Goal: Task Accomplishment & Management: Complete application form

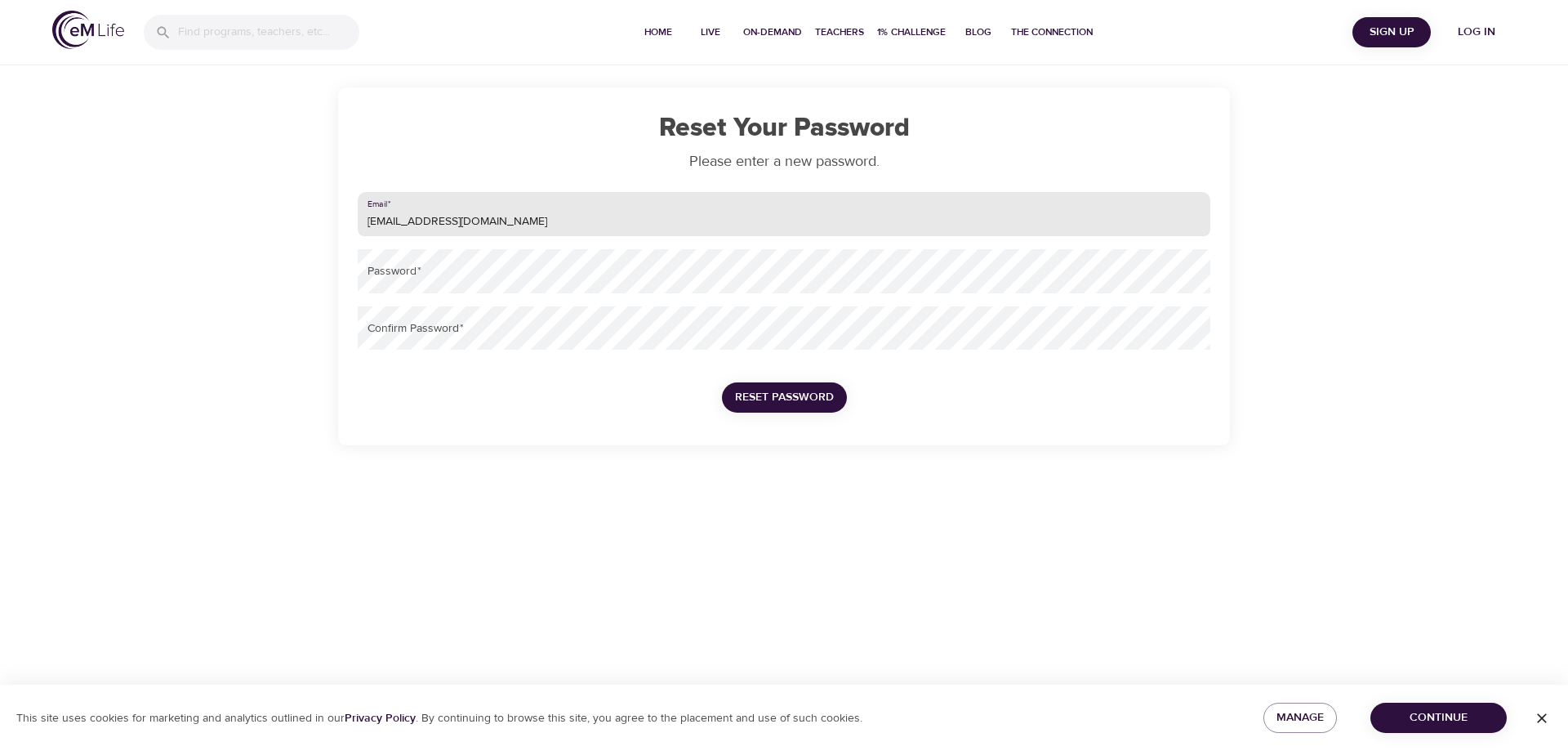
type input "[EMAIL_ADDRESS][DOMAIN_NAME]"
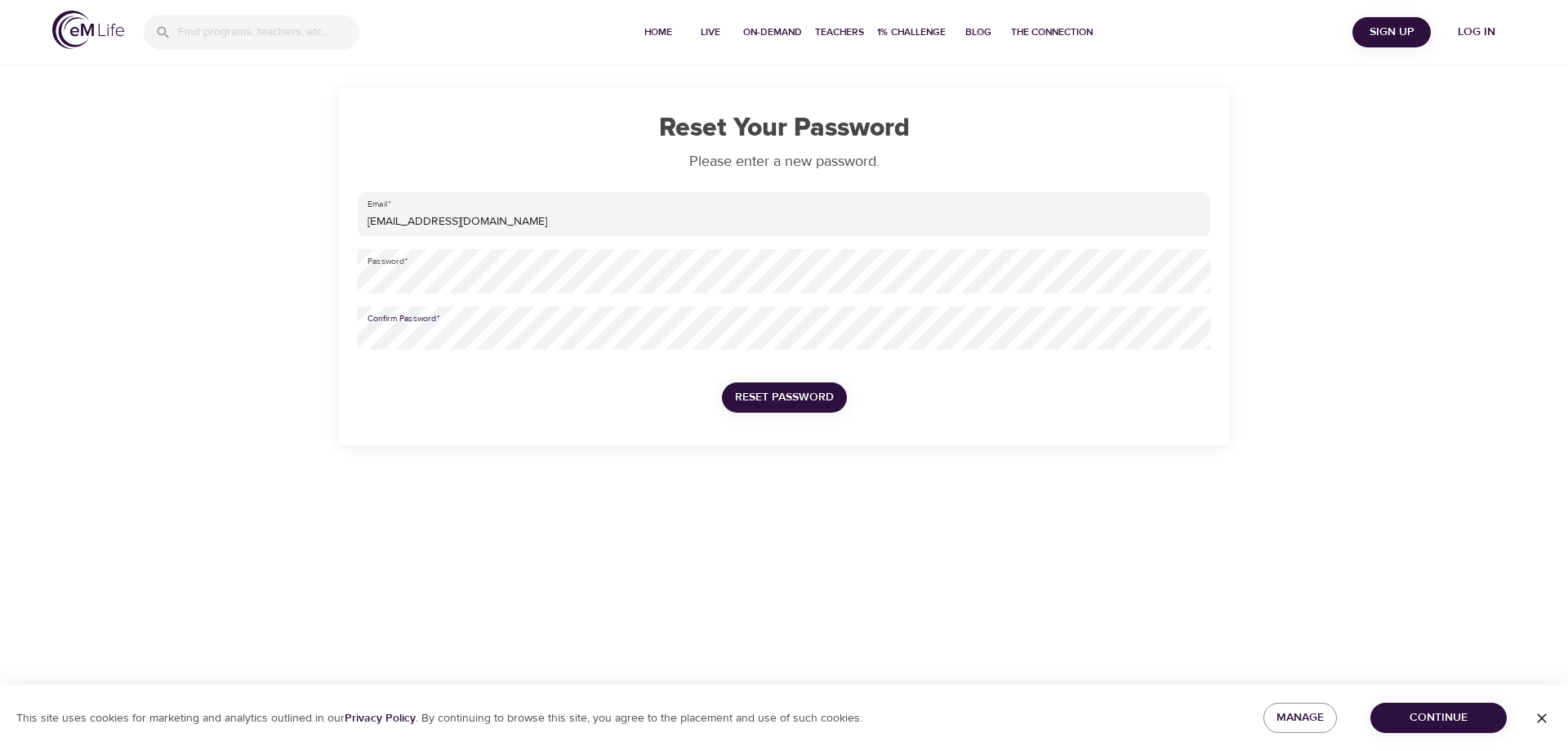
click at [784, 396] on span "Reset Password" at bounding box center [784, 397] width 99 height 20
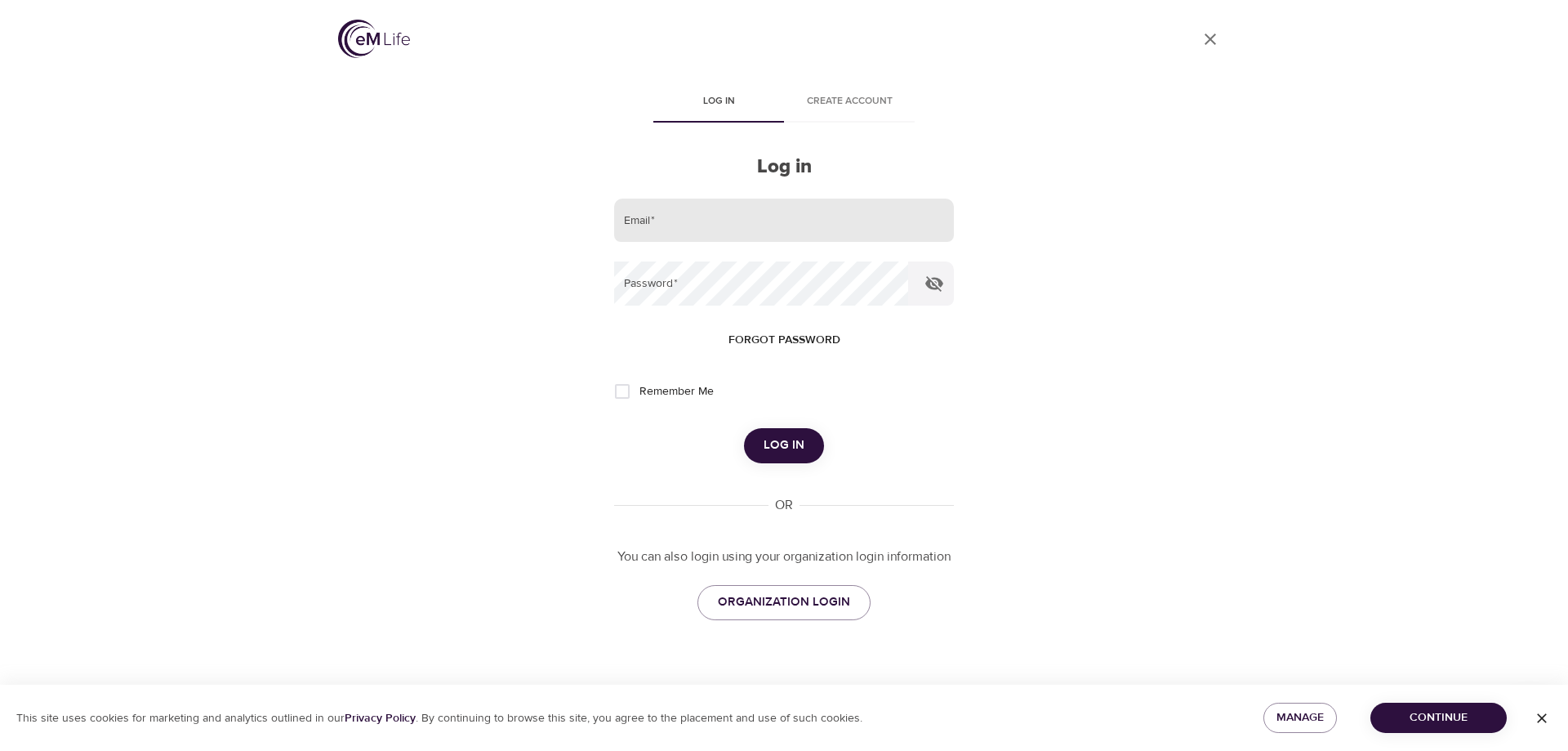
click at [741, 218] on input "email" at bounding box center [784, 220] width 340 height 44
type input "[EMAIL_ADDRESS][DOMAIN_NAME]"
click at [744, 428] on button "Log in" at bounding box center [784, 446] width 80 height 35
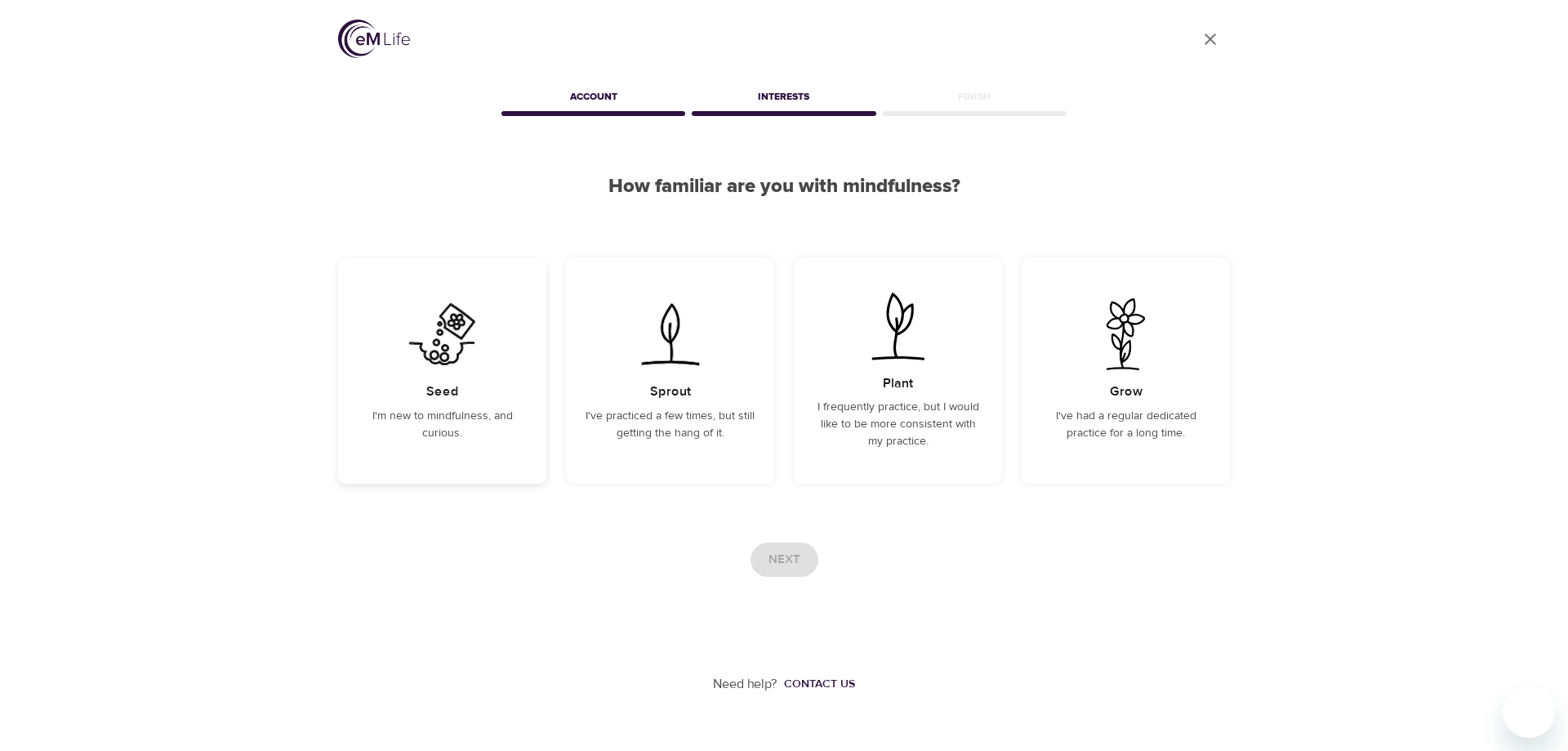
click at [517, 367] on div "Seed I'm new to mindfulness, and curious." at bounding box center [442, 370] width 208 height 226
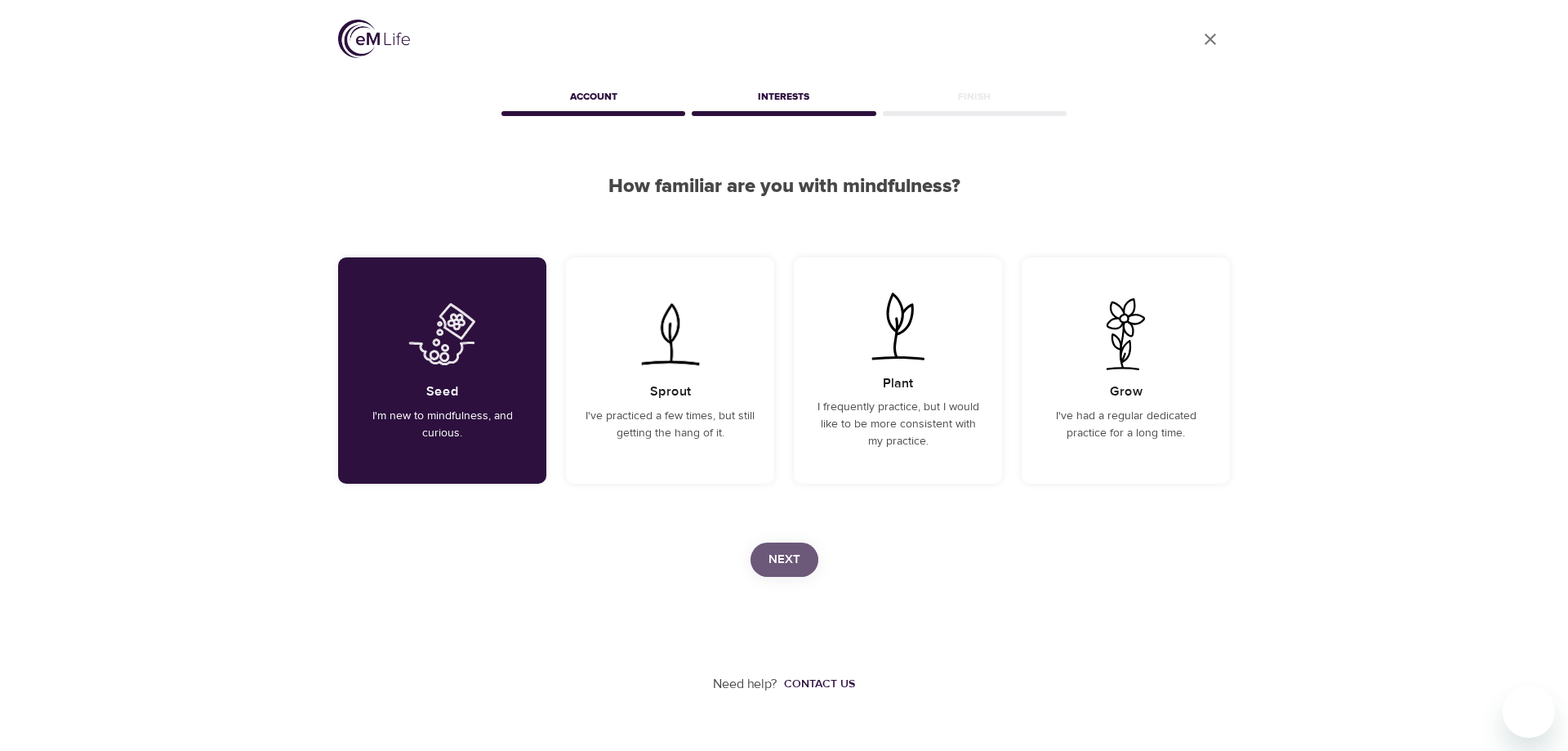
click at [770, 547] on button "Next" at bounding box center [784, 559] width 67 height 35
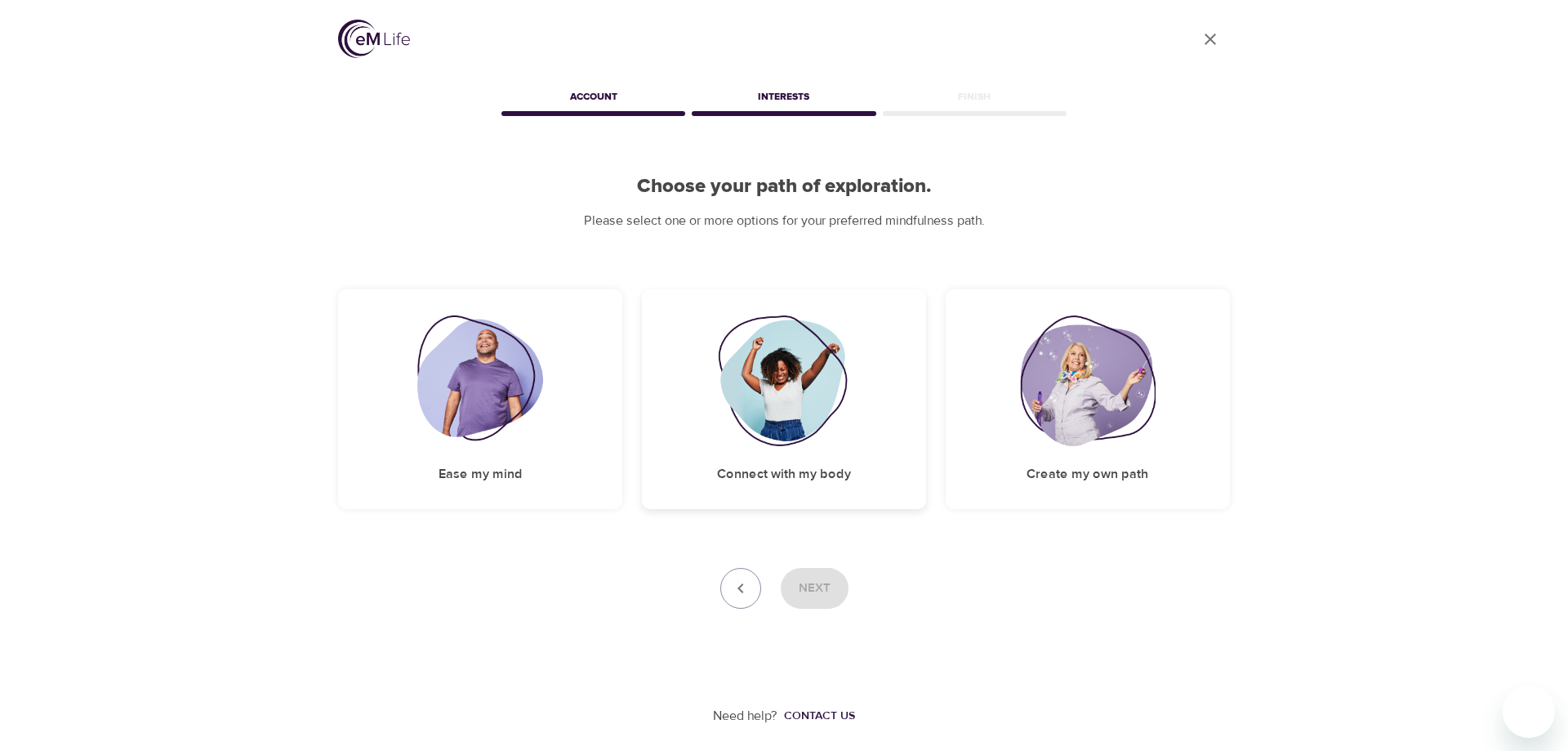
click at [799, 375] on img at bounding box center [784, 380] width 132 height 131
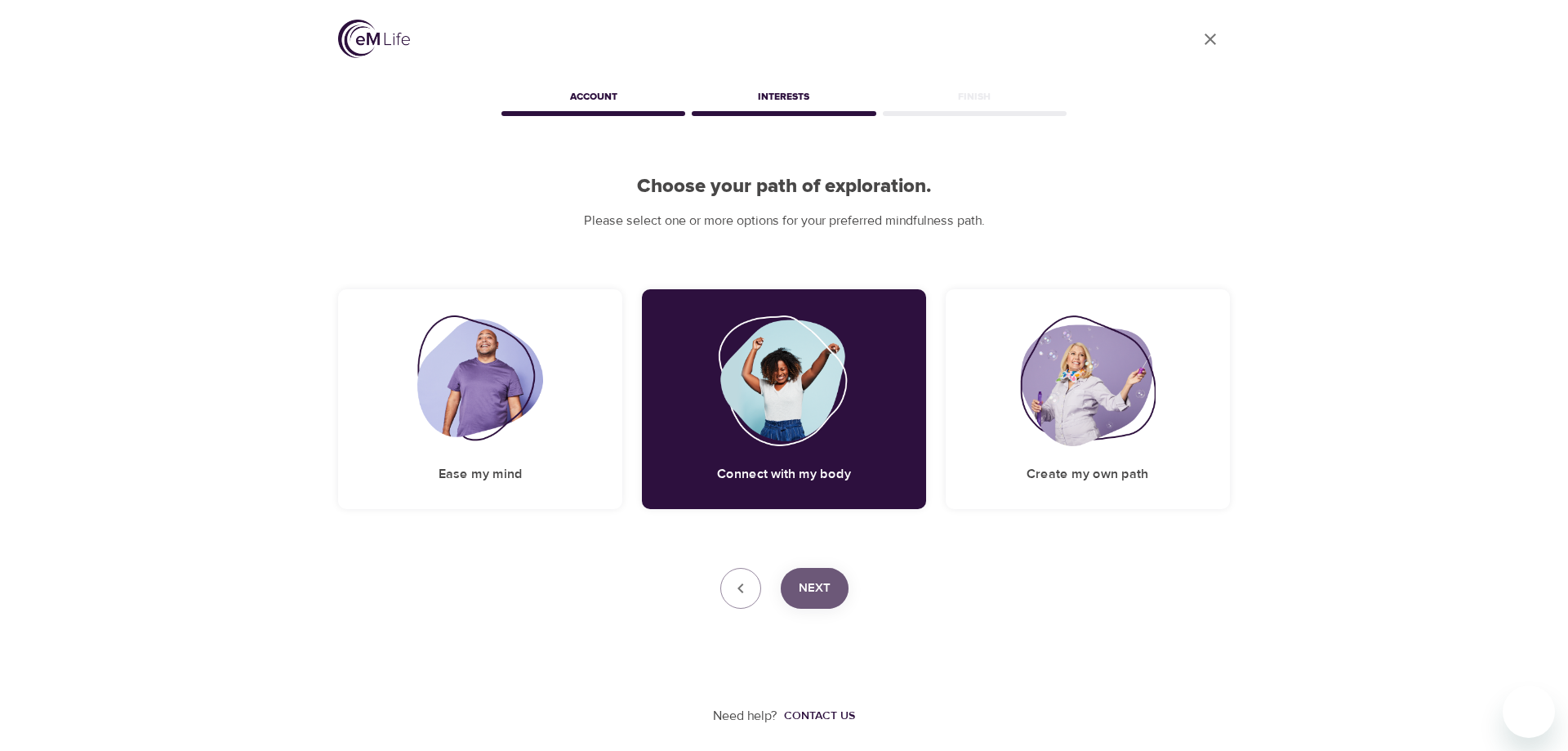
click at [817, 585] on span "Next" at bounding box center [814, 588] width 32 height 21
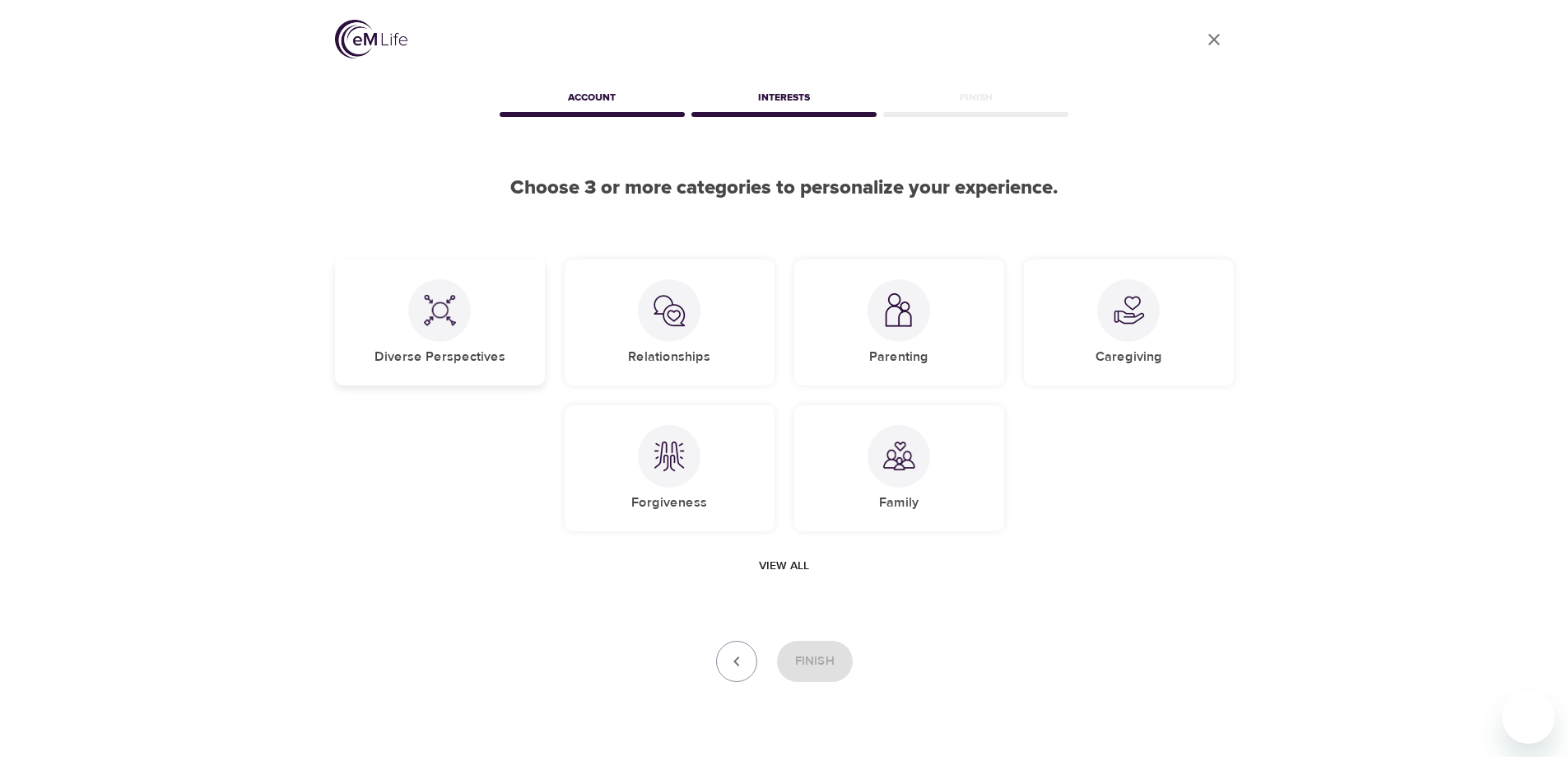
click at [481, 331] on div "Diverse Perspectives" at bounding box center [440, 322] width 210 height 126
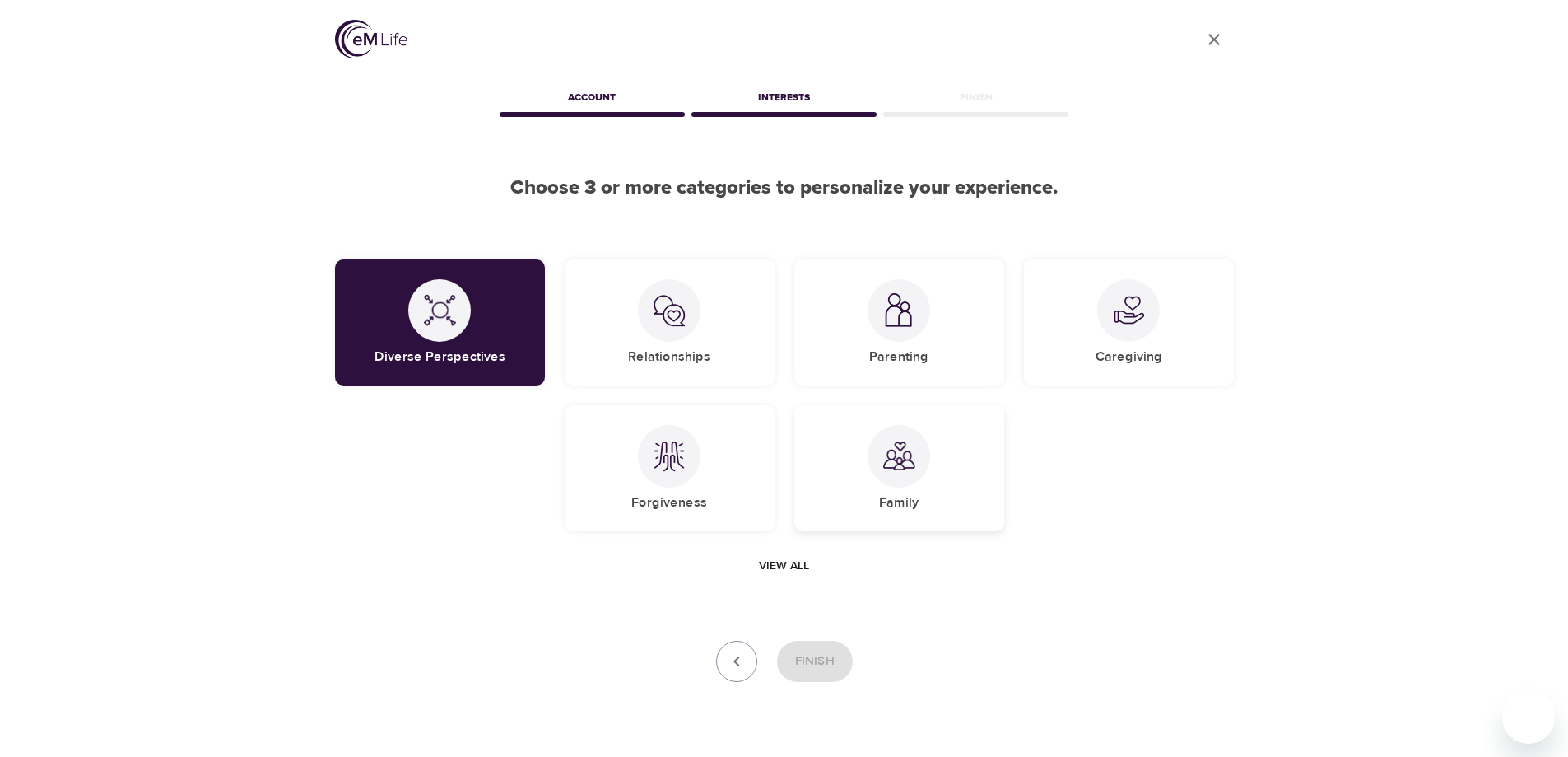
click at [912, 488] on div "Family" at bounding box center [899, 468] width 210 height 126
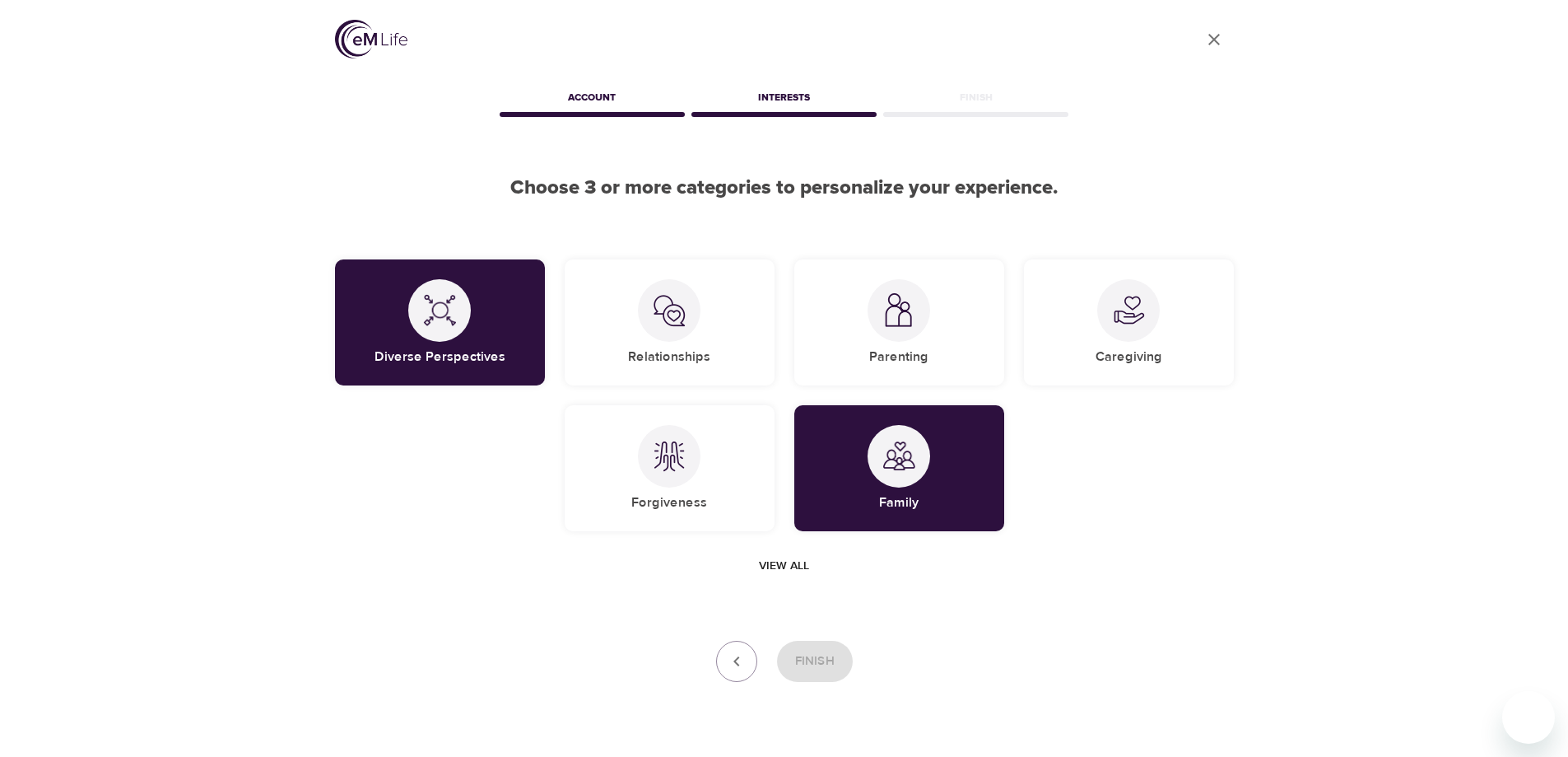
click at [797, 567] on span "View all" at bounding box center [784, 566] width 50 height 20
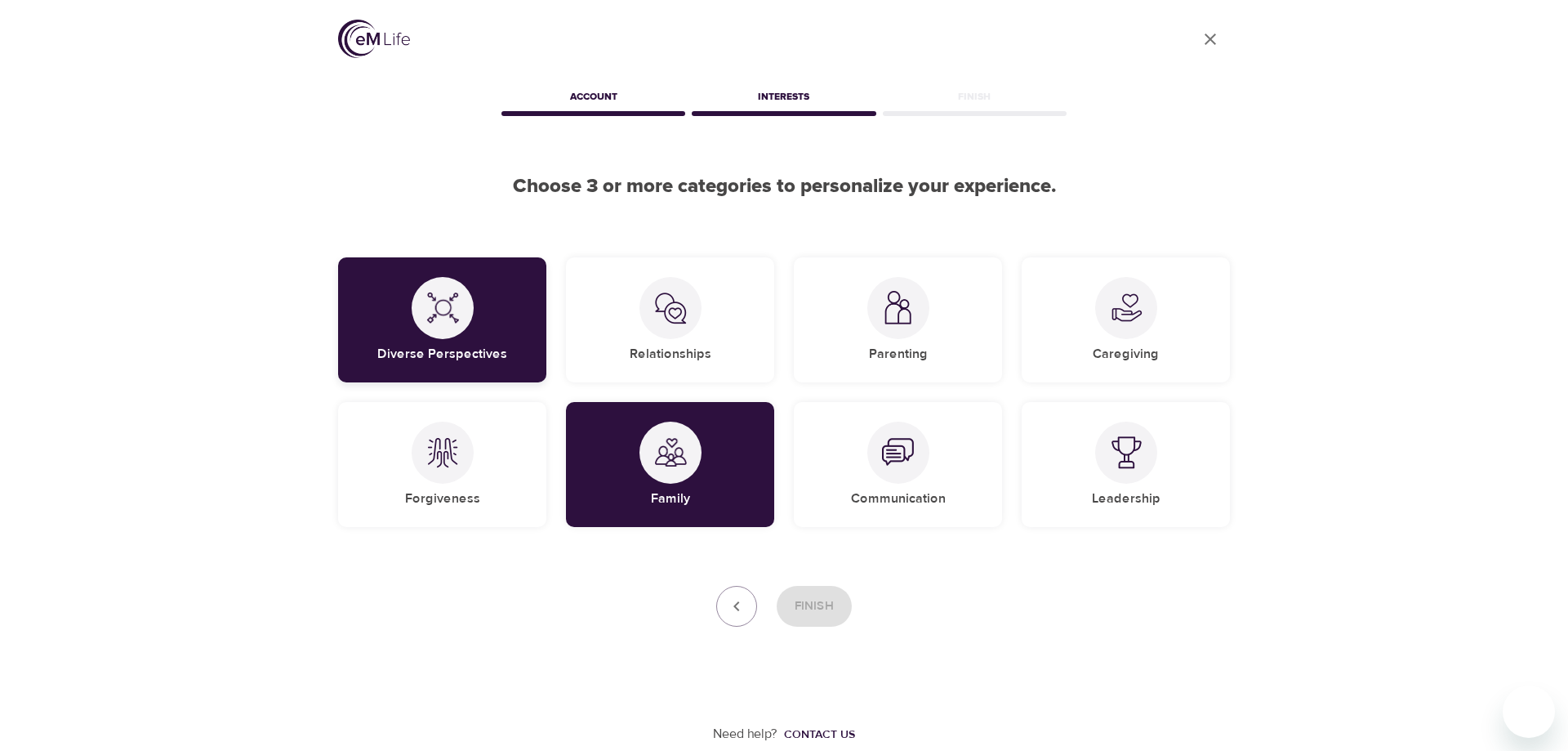
click at [428, 297] on img at bounding box center [443, 308] width 33 height 33
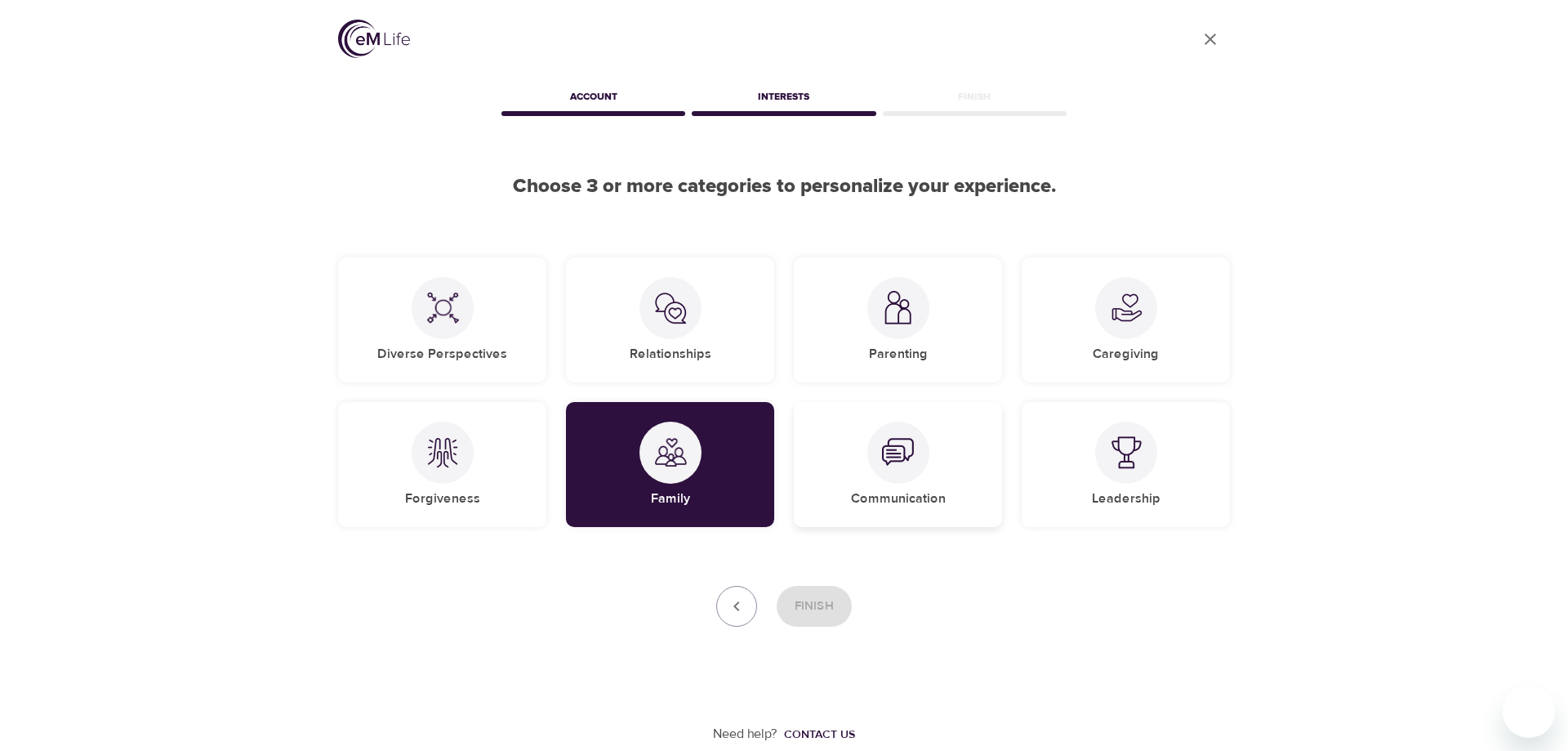
click at [988, 493] on div "Communication" at bounding box center [898, 464] width 208 height 125
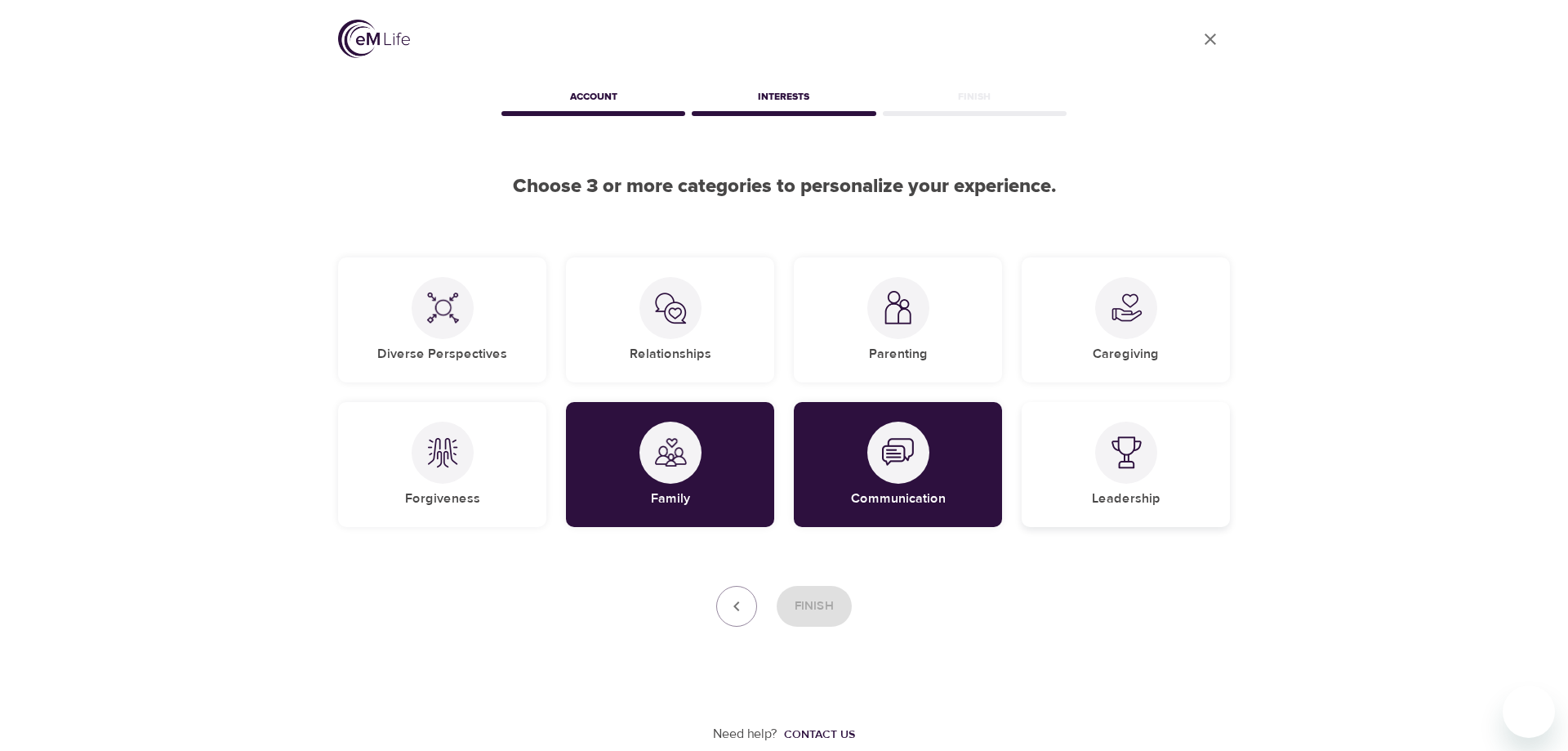
click at [1068, 487] on div "Leadership" at bounding box center [1125, 464] width 208 height 125
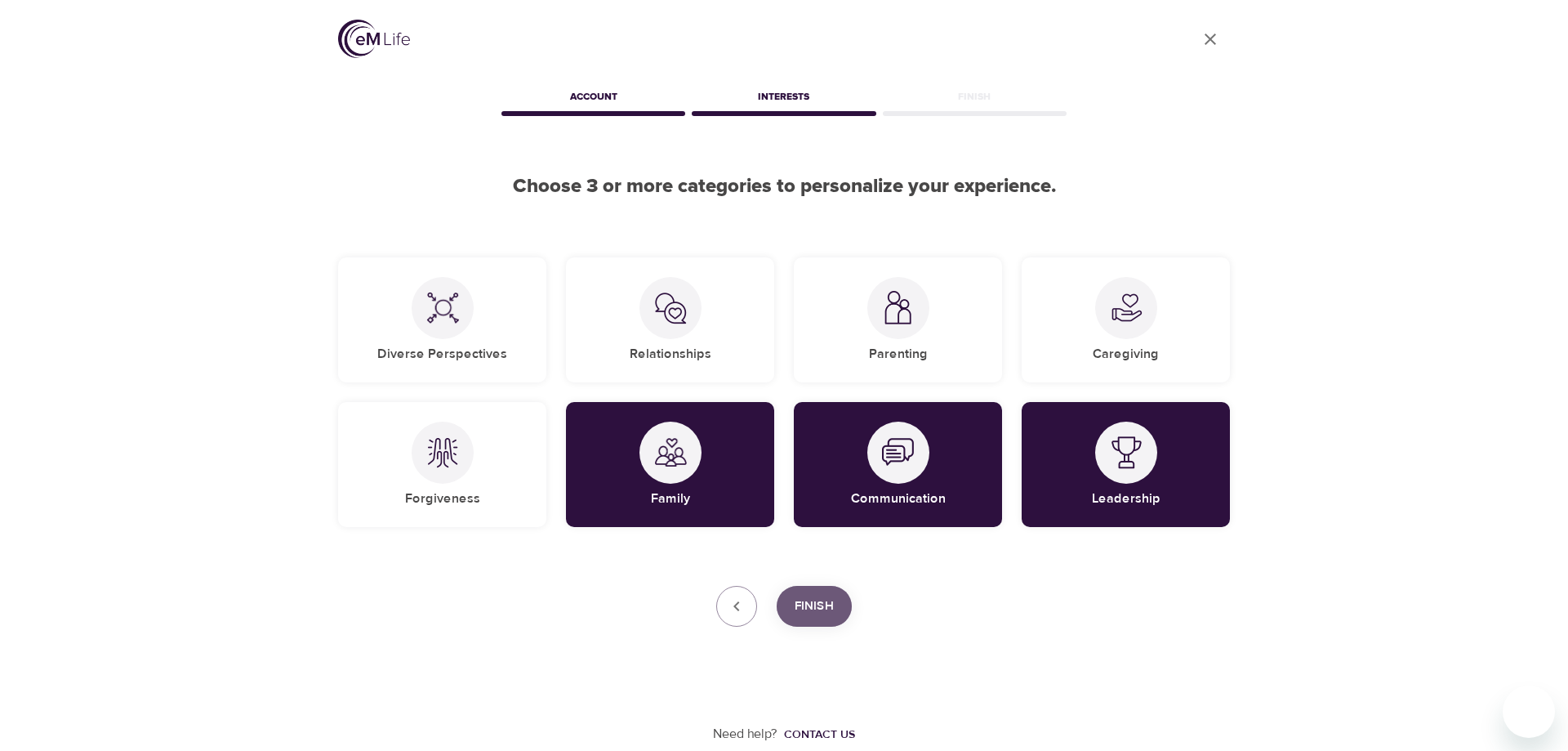
click at [836, 611] on button "Finish" at bounding box center [814, 606] width 75 height 40
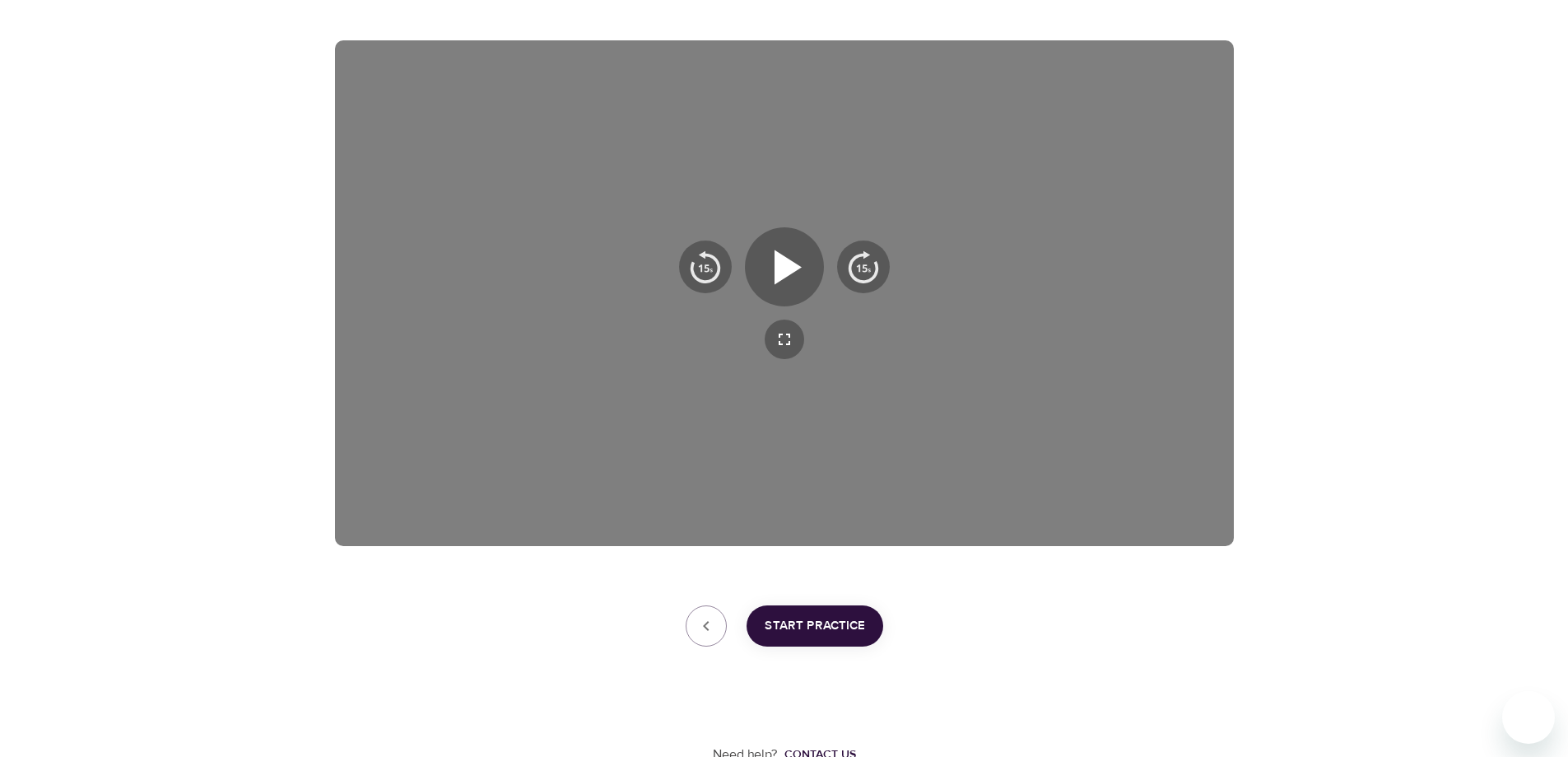
scroll to position [258, 0]
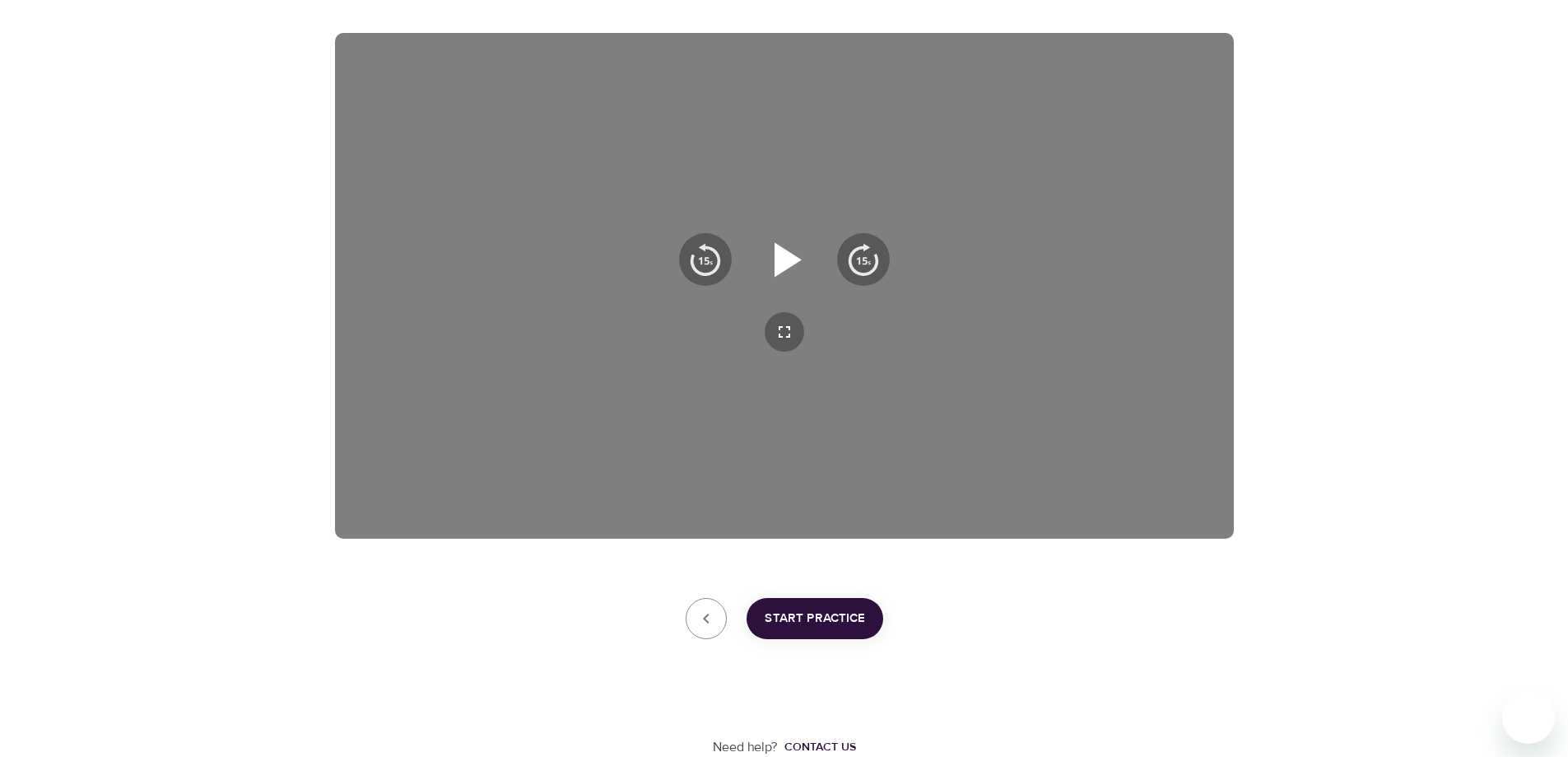
click at [768, 258] on icon "button" at bounding box center [784, 259] width 59 height 59
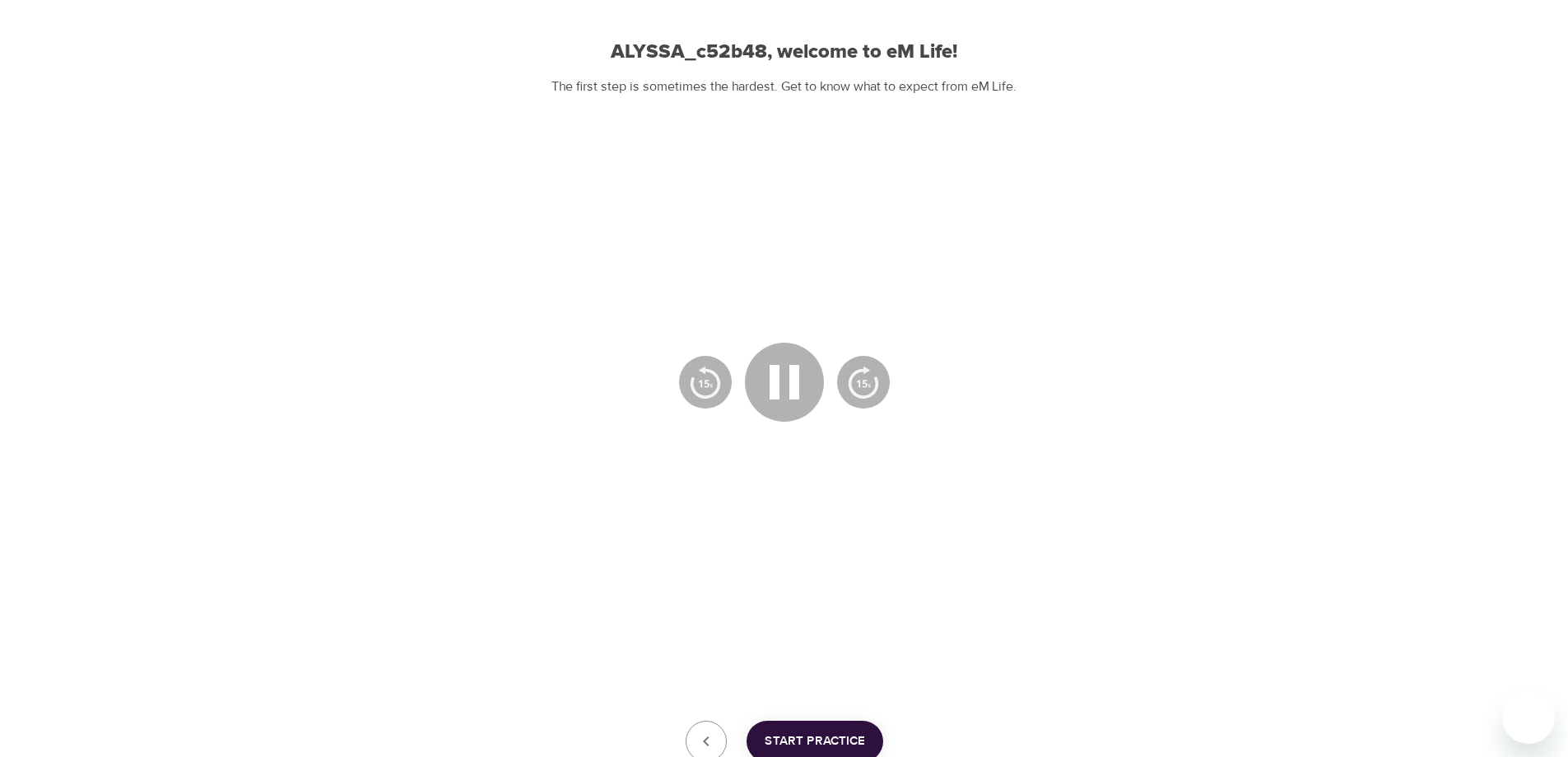
scroll to position [177, 0]
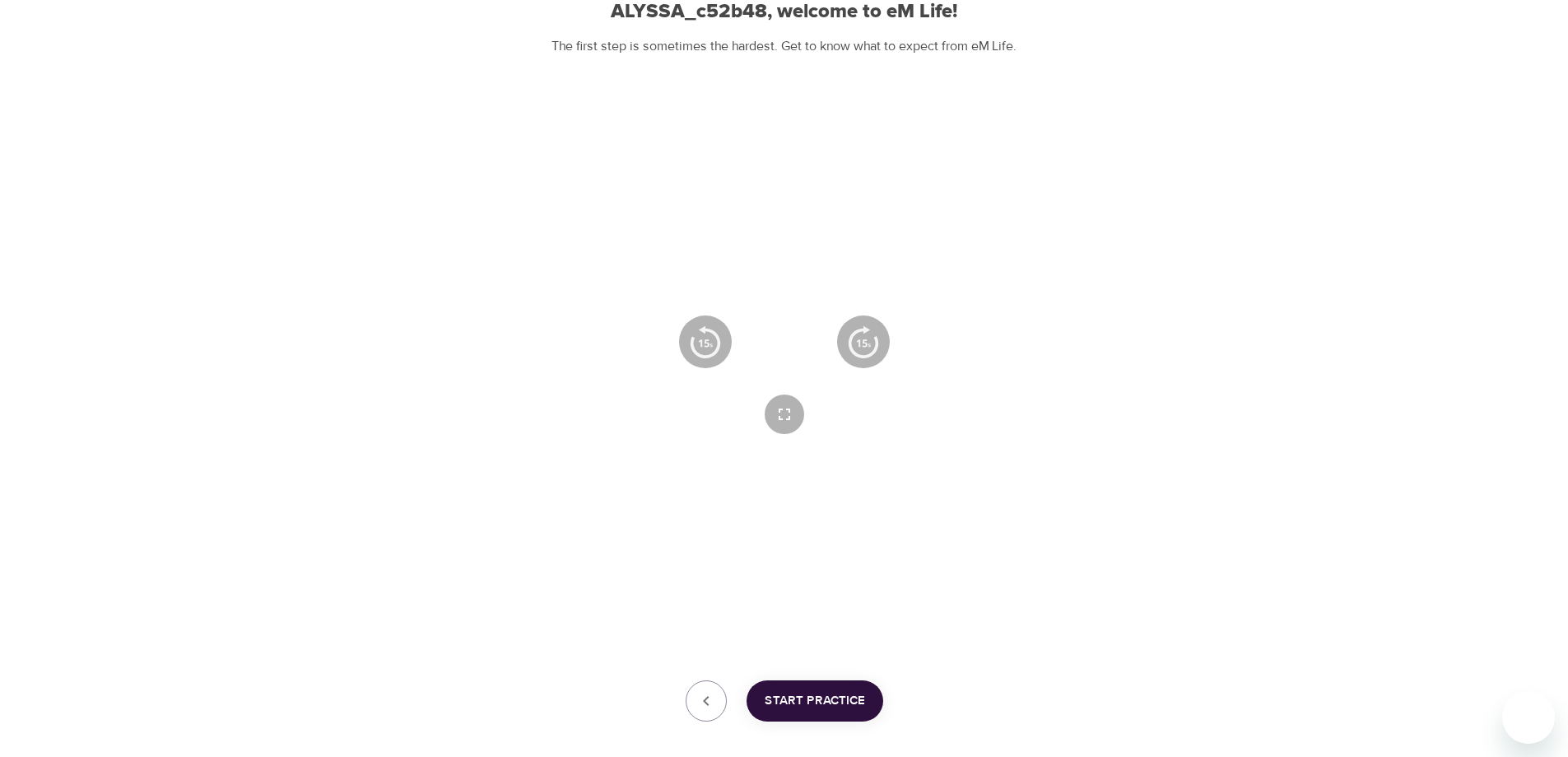
click at [787, 332] on icon "button" at bounding box center [784, 342] width 59 height 59
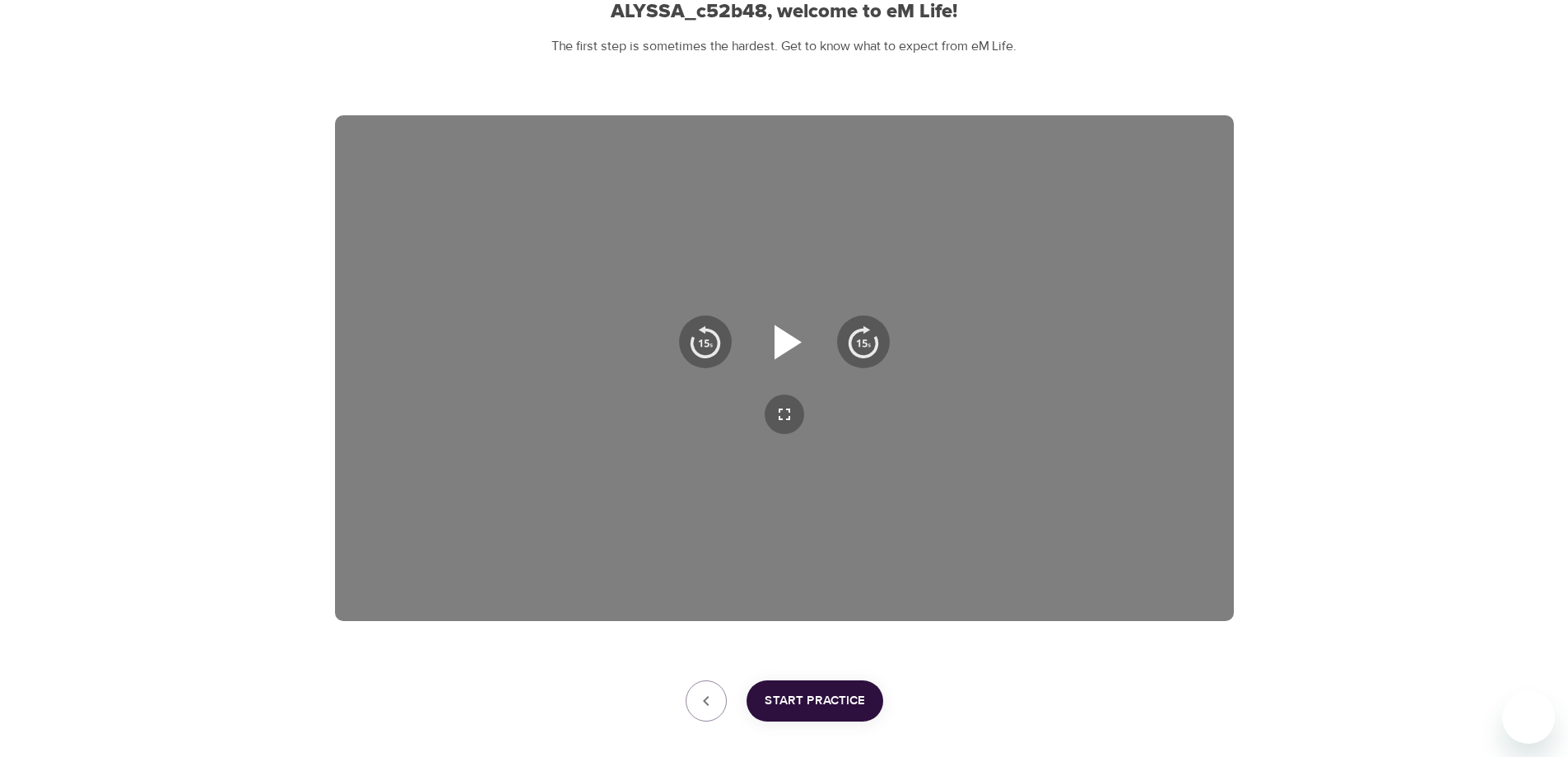
click at [802, 319] on icon "button" at bounding box center [784, 342] width 59 height 59
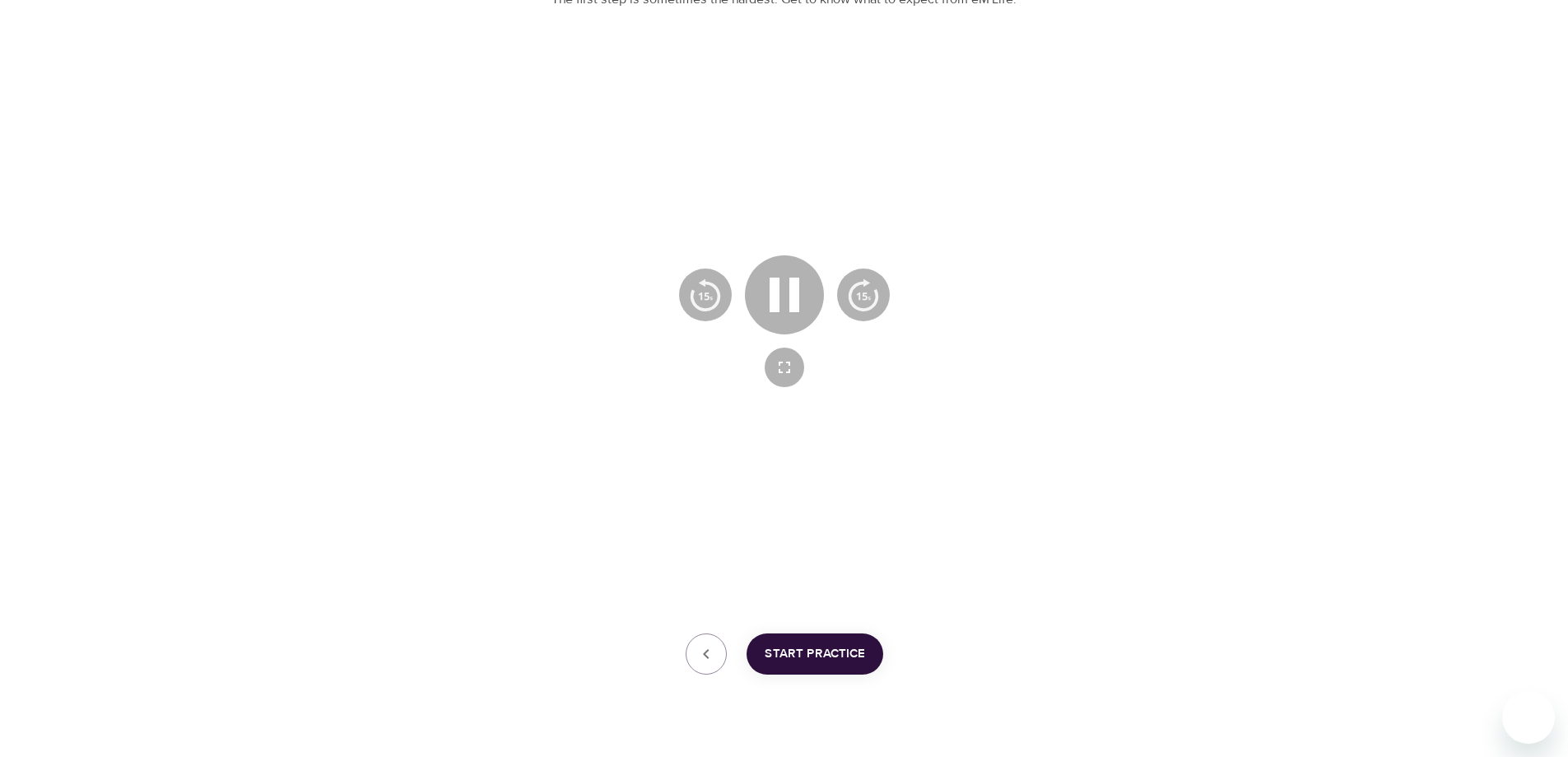
scroll to position [258, 0]
